Goal: Task Accomplishment & Management: Use online tool/utility

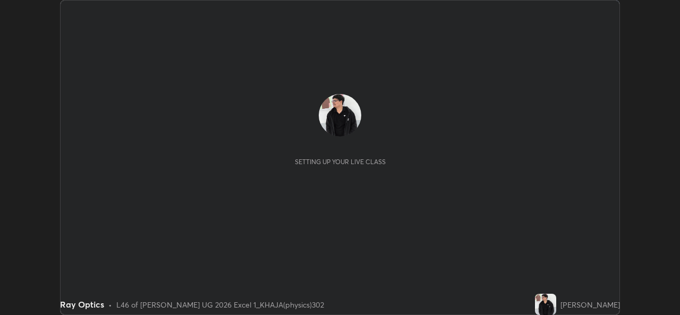
scroll to position [315, 680]
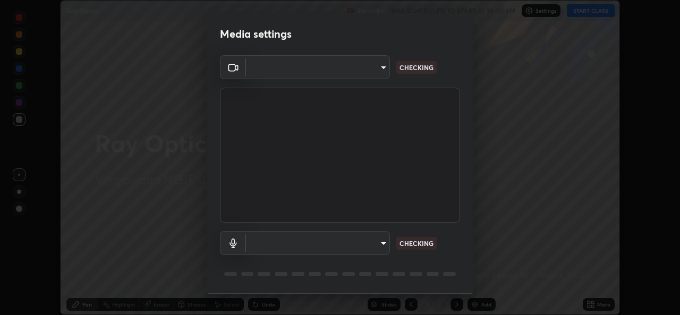
type input "0064ea84de2a44cc79998f9e6e3b0ad63f42f17a352596ba89907dc5edd5337d"
type input "58607b703642ea8febc930dd44be96d875f7454fb47eda916e47e6c7df2e1242"
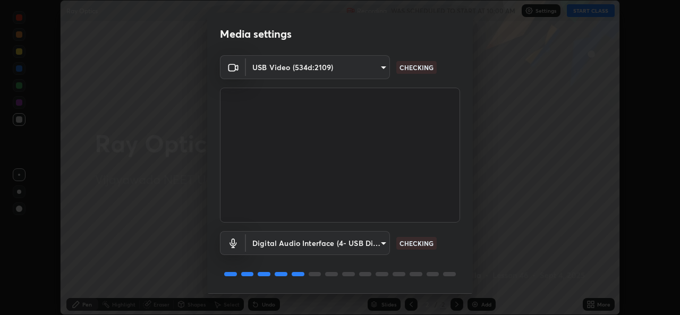
scroll to position [33, 0]
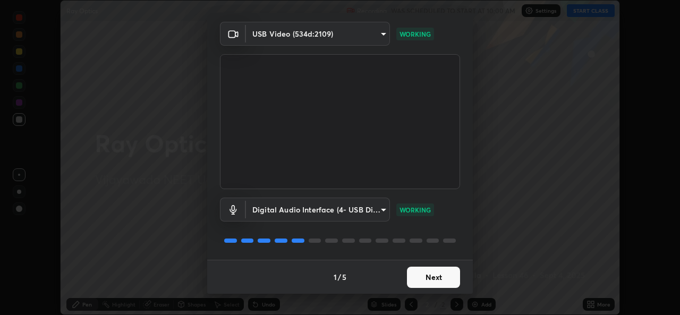
click at [441, 275] on button "Next" at bounding box center [433, 277] width 53 height 21
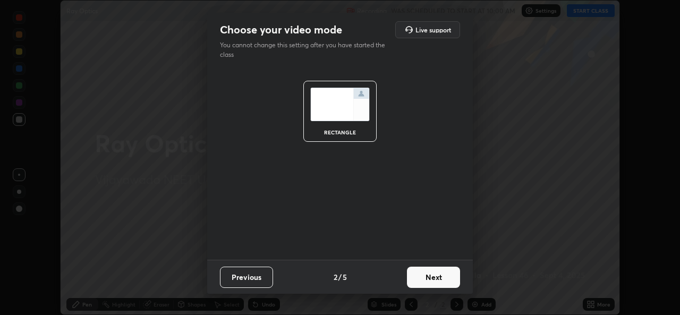
scroll to position [0, 0]
click at [449, 270] on button "Next" at bounding box center [433, 277] width 53 height 21
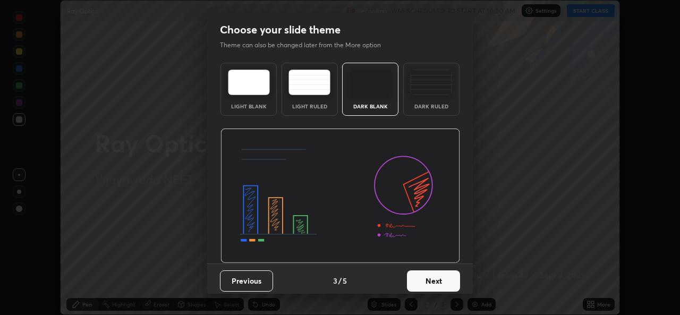
click at [450, 90] on div "Dark Ruled" at bounding box center [431, 89] width 56 height 53
click at [439, 276] on button "Next" at bounding box center [433, 280] width 53 height 21
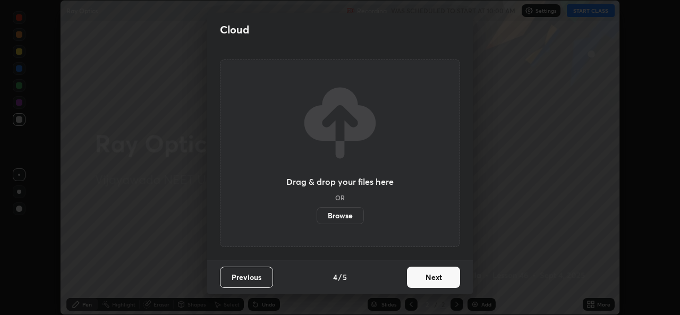
click at [448, 273] on button "Next" at bounding box center [433, 277] width 53 height 21
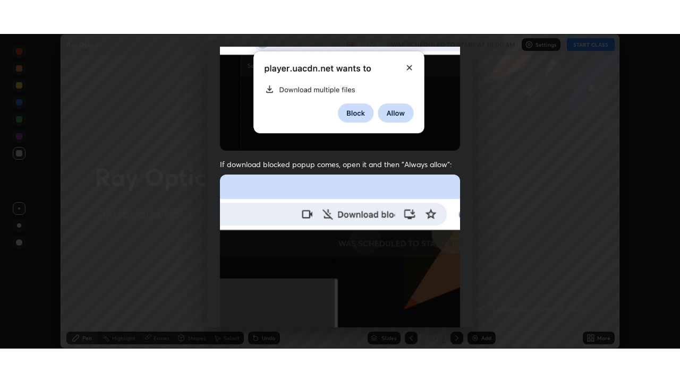
scroll to position [250, 0]
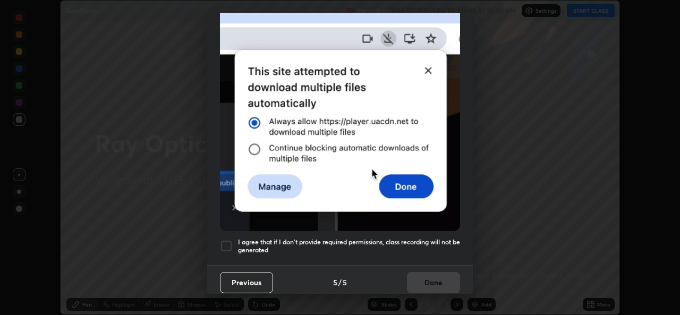
click at [224, 243] on div at bounding box center [226, 246] width 13 height 13
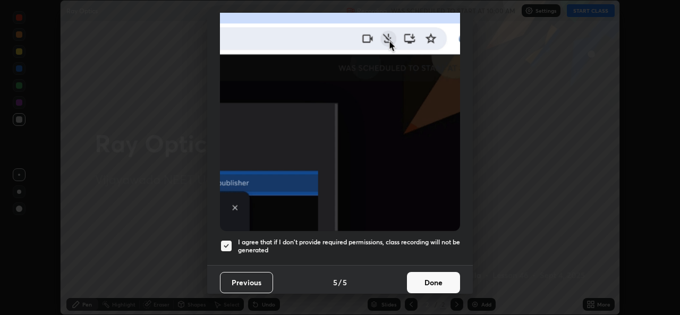
click at [438, 279] on button "Done" at bounding box center [433, 282] width 53 height 21
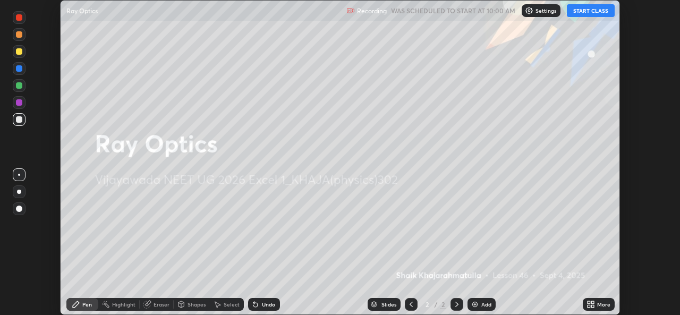
click at [481, 300] on div "Add" at bounding box center [481, 304] width 28 height 13
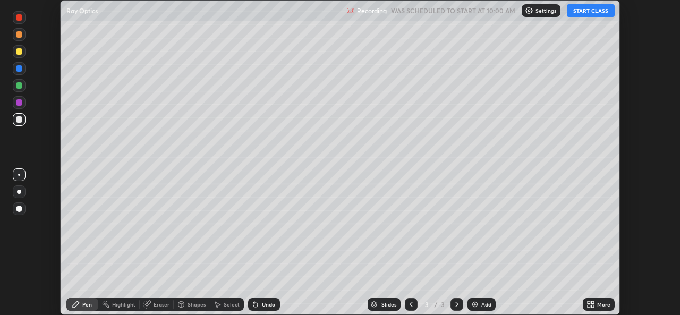
click at [599, 12] on button "START CLASS" at bounding box center [591, 10] width 48 height 13
click at [601, 304] on div "More" at bounding box center [603, 304] width 13 height 5
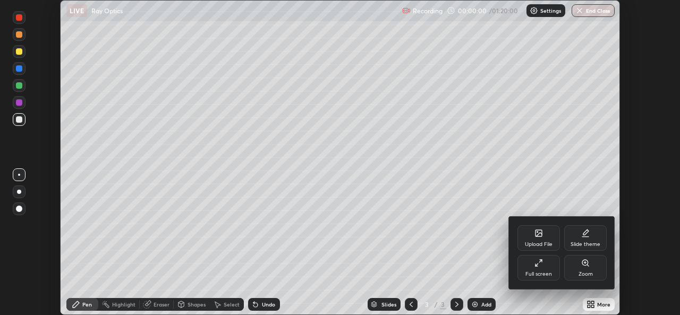
click at [554, 267] on div "Full screen" at bounding box center [538, 267] width 42 height 25
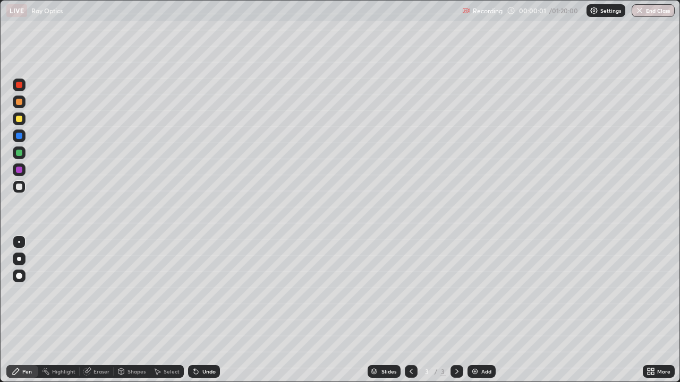
scroll to position [382, 680]
